Goal: Task Accomplishment & Management: Complete application form

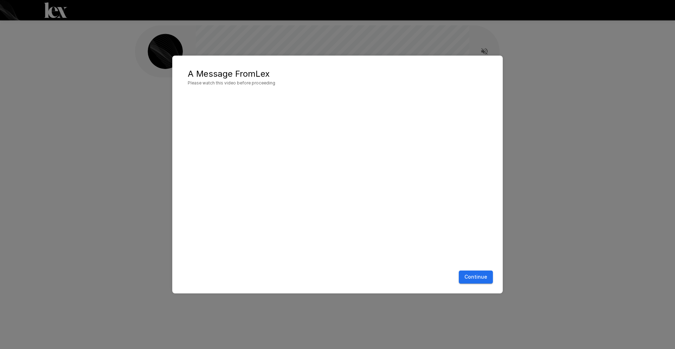
click at [475, 279] on button "Continue" at bounding box center [476, 276] width 34 height 13
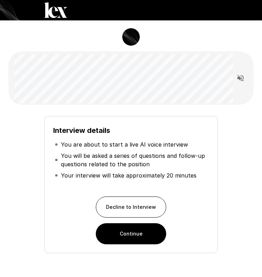
click at [141, 234] on button "Continue" at bounding box center [131, 233] width 70 height 21
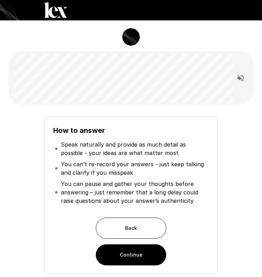
click at [132, 252] on button "Continue" at bounding box center [131, 254] width 70 height 21
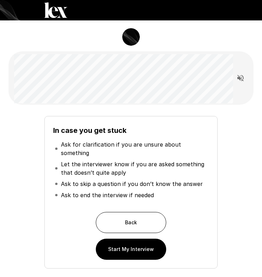
click at [127, 241] on button "Start My Interview" at bounding box center [131, 249] width 70 height 21
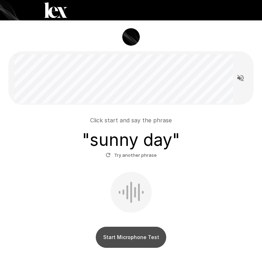
click at [131, 236] on button "Start Microphone Test" at bounding box center [131, 237] width 70 height 21
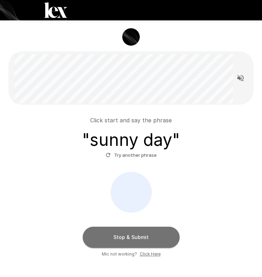
click at [133, 236] on button "Stop & Submit" at bounding box center [131, 237] width 97 height 21
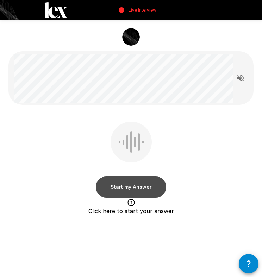
click at [128, 185] on button "Start my Answer" at bounding box center [131, 187] width 70 height 21
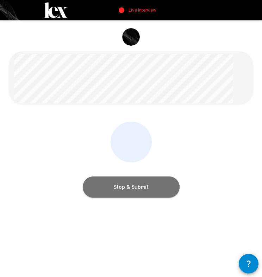
click at [132, 188] on button "Stop & Submit" at bounding box center [131, 187] width 97 height 21
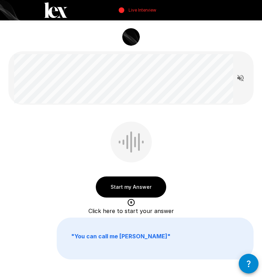
click at [139, 185] on button "Start my Answer" at bounding box center [131, 187] width 70 height 21
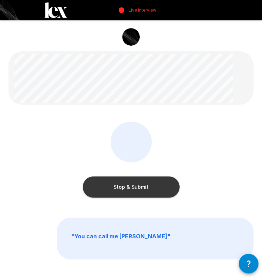
click at [134, 185] on button "Stop & Submit" at bounding box center [131, 187] width 97 height 21
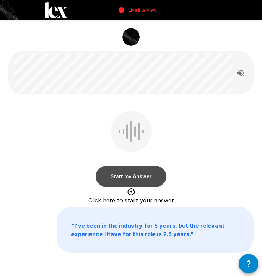
click at [132, 177] on button "Start my Answer" at bounding box center [131, 176] width 70 height 21
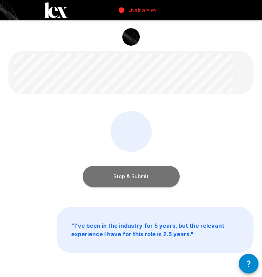
click at [128, 175] on button "Stop & Submit" at bounding box center [131, 176] width 97 height 21
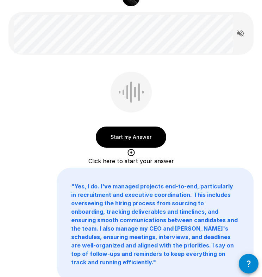
scroll to position [41, 0]
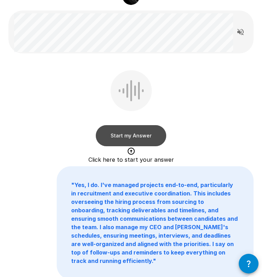
click at [129, 135] on button "Start my Answer" at bounding box center [131, 135] width 70 height 21
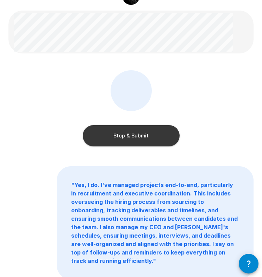
click at [124, 136] on button "Stop & Submit" at bounding box center [131, 135] width 97 height 21
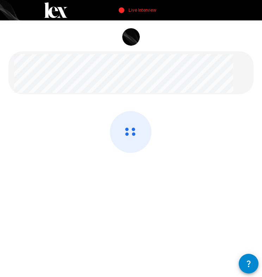
scroll to position [0, 0]
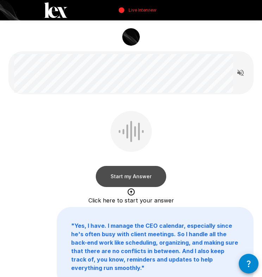
click at [131, 173] on button "Start my Answer" at bounding box center [131, 176] width 70 height 21
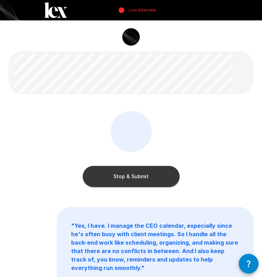
click at [123, 177] on button "Stop & Submit" at bounding box center [131, 176] width 97 height 21
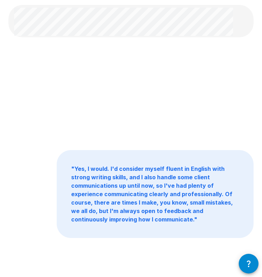
scroll to position [47, 0]
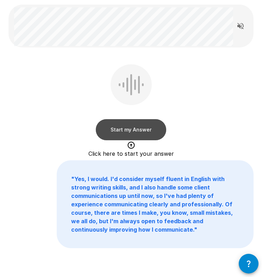
click at [130, 130] on button "Start my Answer" at bounding box center [131, 129] width 70 height 21
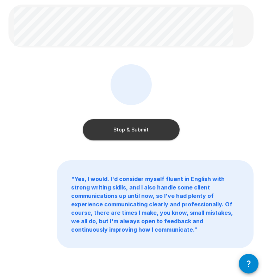
click at [126, 130] on button "Stop & Submit" at bounding box center [131, 129] width 97 height 21
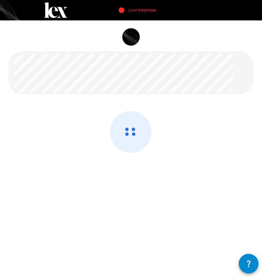
scroll to position [0, 0]
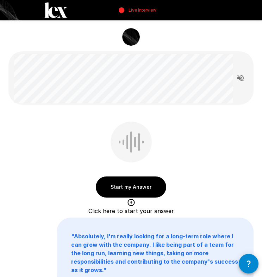
click at [124, 186] on button "Start my Answer" at bounding box center [131, 187] width 70 height 21
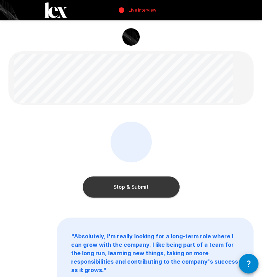
click at [135, 186] on button "Stop & Submit" at bounding box center [131, 187] width 97 height 21
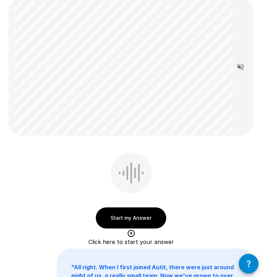
scroll to position [53, 0]
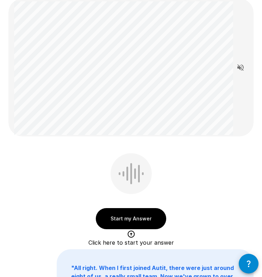
click at [135, 218] on button "Start my Answer" at bounding box center [131, 218] width 70 height 21
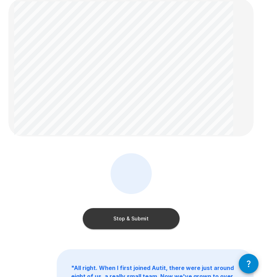
click at [135, 218] on button "Stop & Submit" at bounding box center [131, 218] width 97 height 21
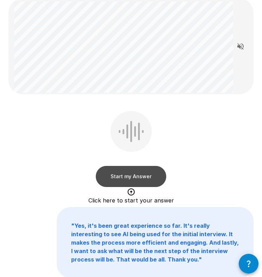
click at [133, 175] on button "Start my Answer" at bounding box center [131, 176] width 70 height 21
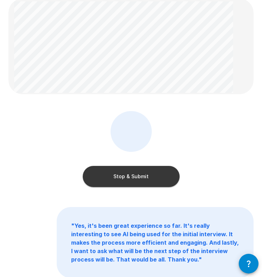
click at [130, 175] on button "Stop & Submit" at bounding box center [131, 176] width 97 height 21
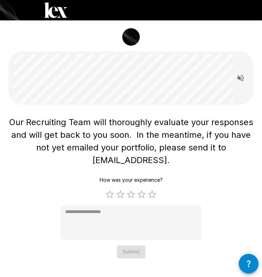
scroll to position [0, 0]
click at [151, 193] on label "5 Stars" at bounding box center [152, 194] width 11 height 11
type textarea "*"
click at [128, 254] on button "Submit" at bounding box center [131, 251] width 28 height 13
